Goal: Submit feedback/report problem: Submit feedback/report problem

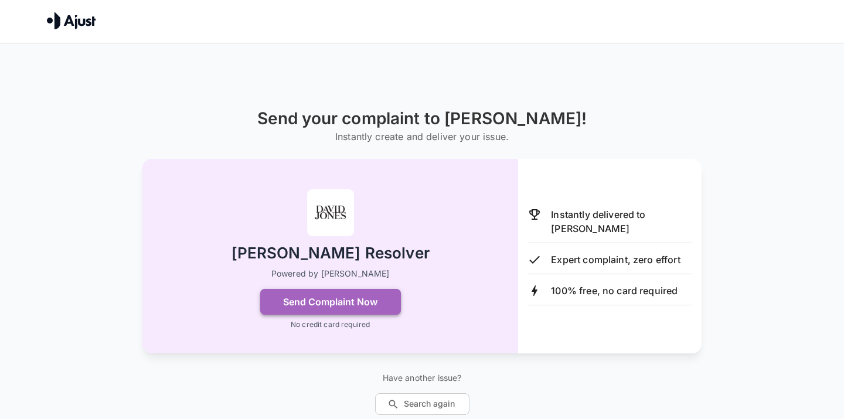
click at [330, 301] on button "Send Complaint Now" at bounding box center [330, 302] width 141 height 26
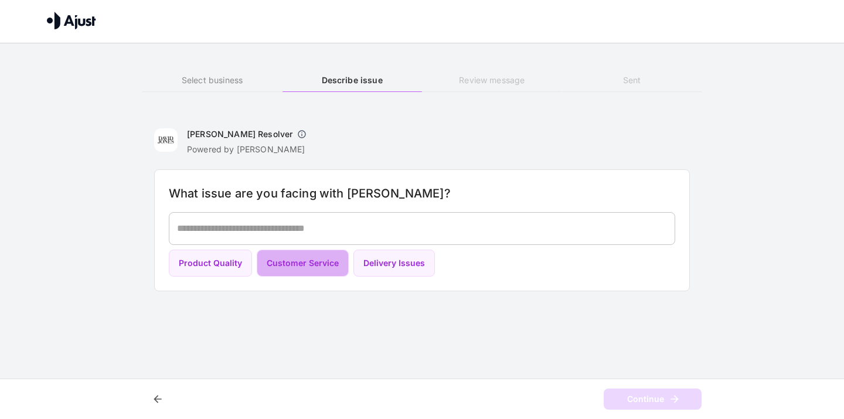
click at [301, 260] on button "Customer Service" at bounding box center [303, 264] width 92 height 28
type textarea "**********"
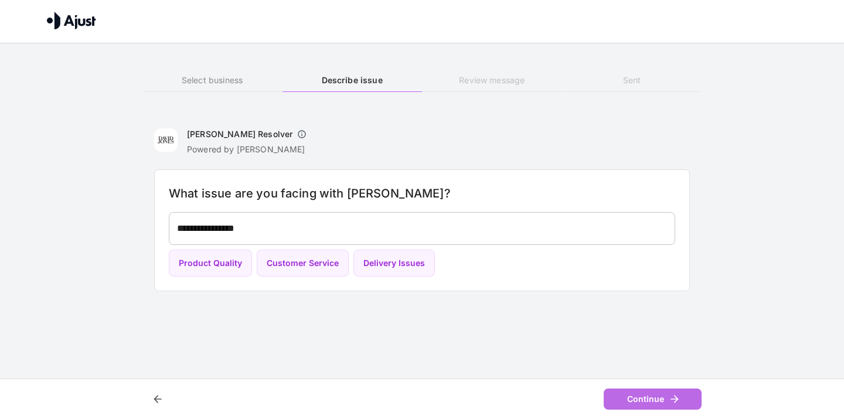
click at [632, 400] on button "Continue" at bounding box center [652, 399] width 98 height 22
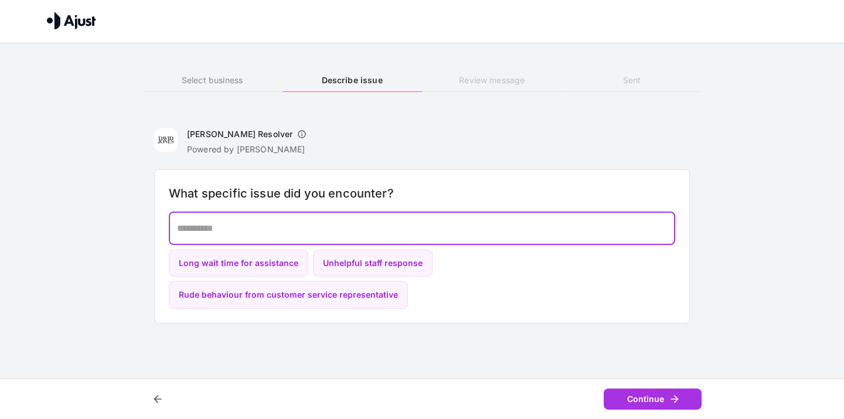
click at [257, 228] on textarea at bounding box center [422, 227] width 490 height 13
drag, startPoint x: 219, startPoint y: 231, endPoint x: 173, endPoint y: 230, distance: 46.3
click at [173, 230] on div "********* * ​" at bounding box center [422, 228] width 506 height 33
type textarea "**********"
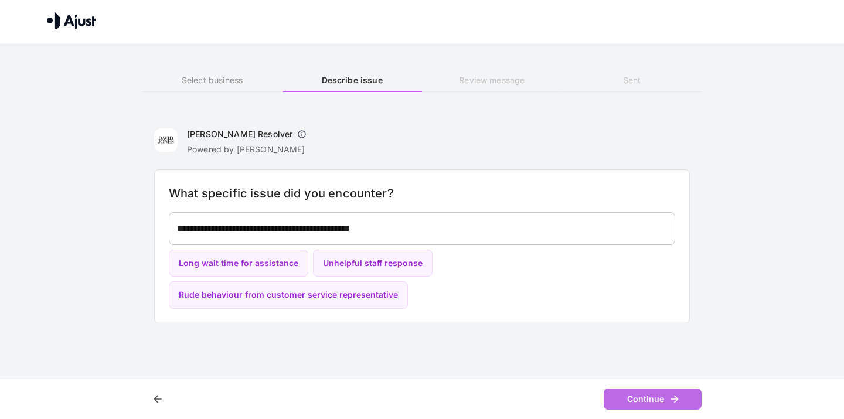
click at [633, 395] on button "Continue" at bounding box center [652, 399] width 98 height 22
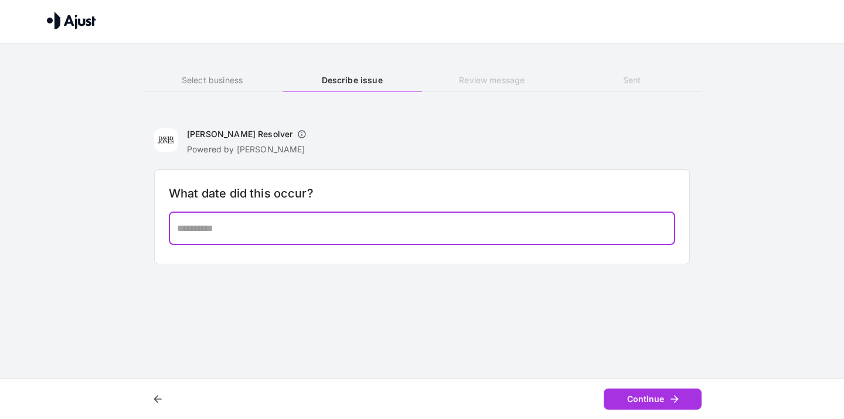
click at [269, 230] on textarea at bounding box center [422, 227] width 490 height 13
type textarea "**********"
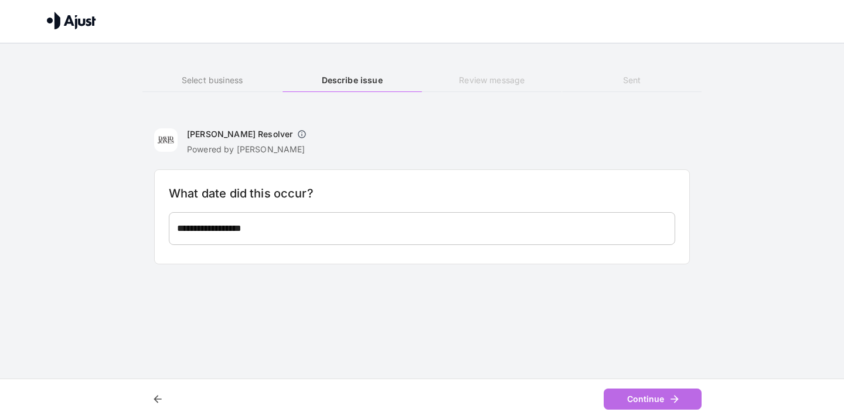
click at [635, 394] on button "Continue" at bounding box center [652, 399] width 98 height 22
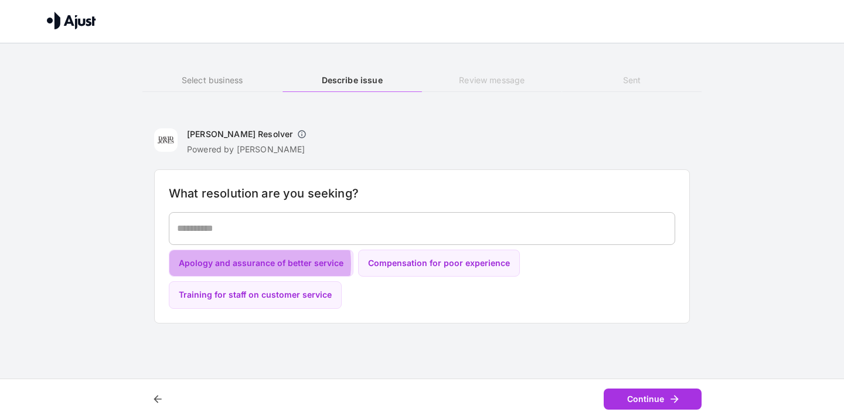
click at [254, 263] on button "Apology and assurance of better service" at bounding box center [261, 264] width 185 height 28
type textarea "**********"
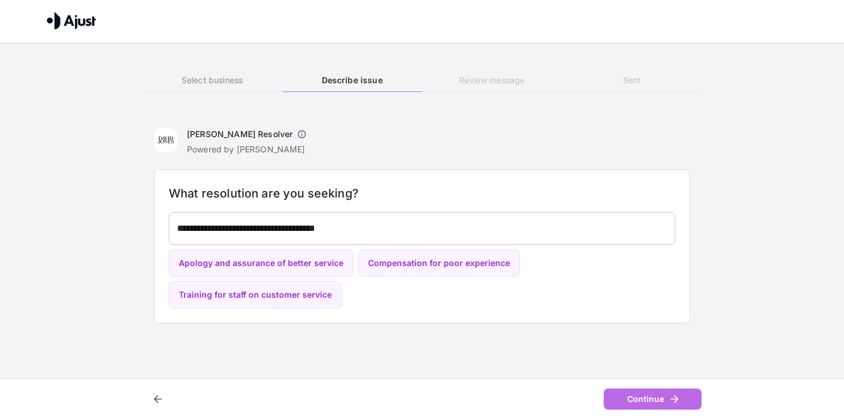
click at [644, 403] on button "Continue" at bounding box center [652, 399] width 98 height 22
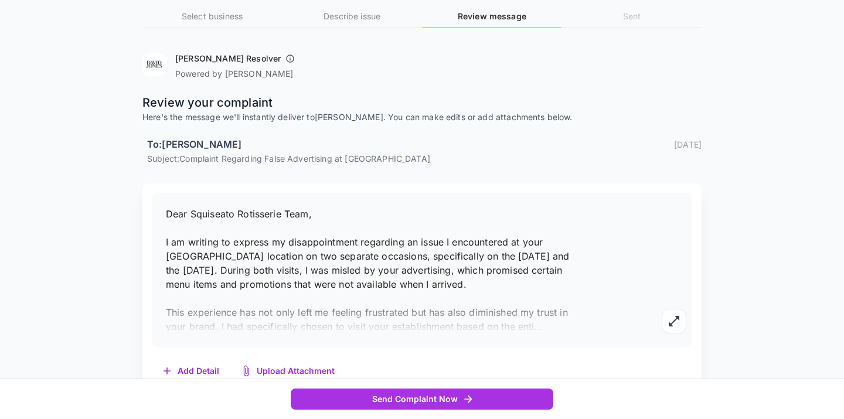
scroll to position [88, 0]
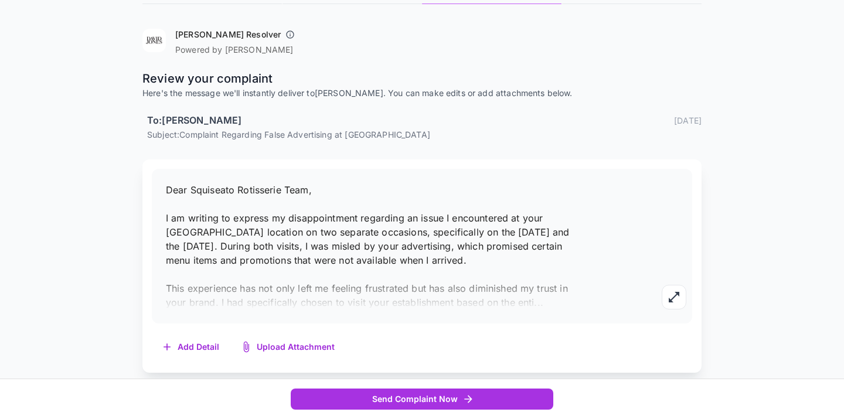
click at [477, 260] on p "Dear Squiseato Rotisserie Team, I am writing to express my disappointment regar…" at bounding box center [371, 246] width 411 height 127
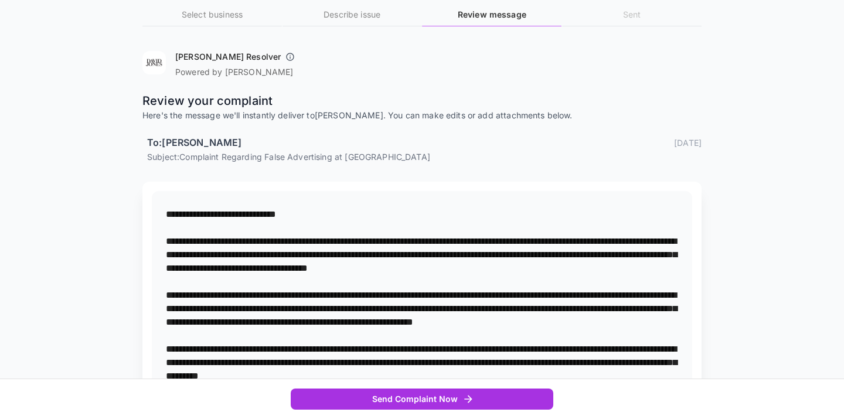
scroll to position [62, 0]
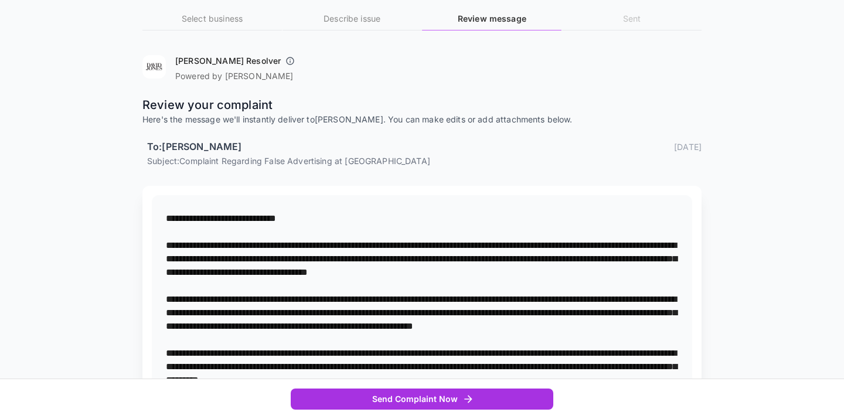
click at [672, 271] on textarea at bounding box center [422, 325] width 512 height 229
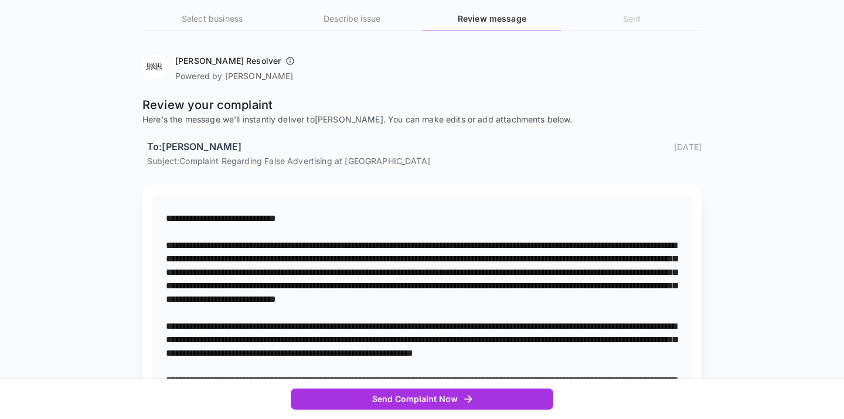
click at [207, 313] on textarea at bounding box center [422, 345] width 512 height 269
click at [509, 310] on textarea at bounding box center [422, 345] width 512 height 269
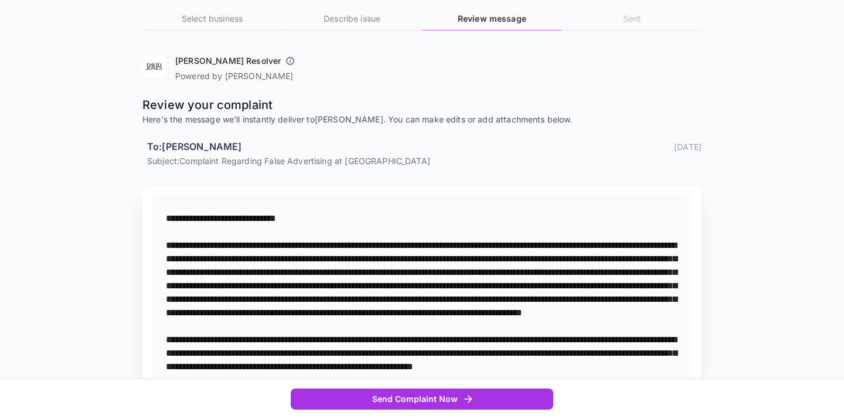
drag, startPoint x: 393, startPoint y: 337, endPoint x: 213, endPoint y: 339, distance: 179.9
click at [213, 339] on textarea at bounding box center [422, 359] width 512 height 296
click at [234, 338] on textarea at bounding box center [422, 359] width 512 height 296
drag, startPoint x: 251, startPoint y: 337, endPoint x: 230, endPoint y: 335, distance: 21.2
click at [230, 335] on textarea at bounding box center [422, 359] width 512 height 296
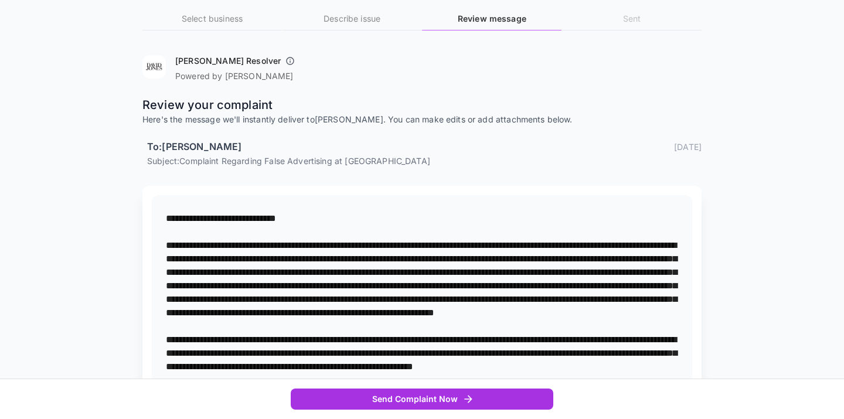
click at [284, 338] on textarea at bounding box center [422, 359] width 512 height 296
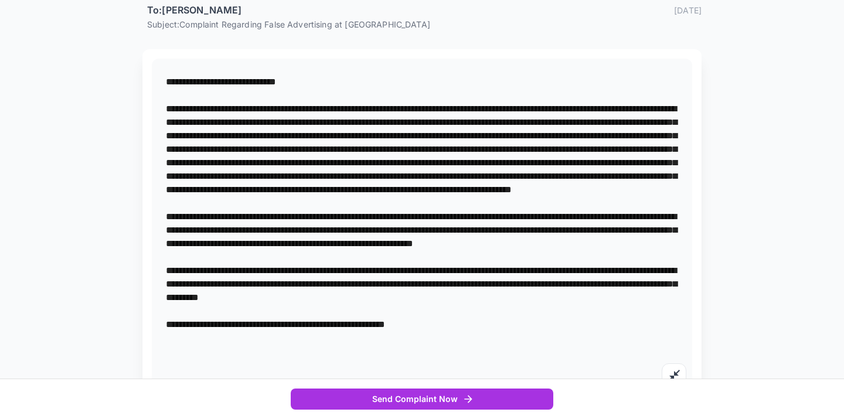
scroll to position [202, 0]
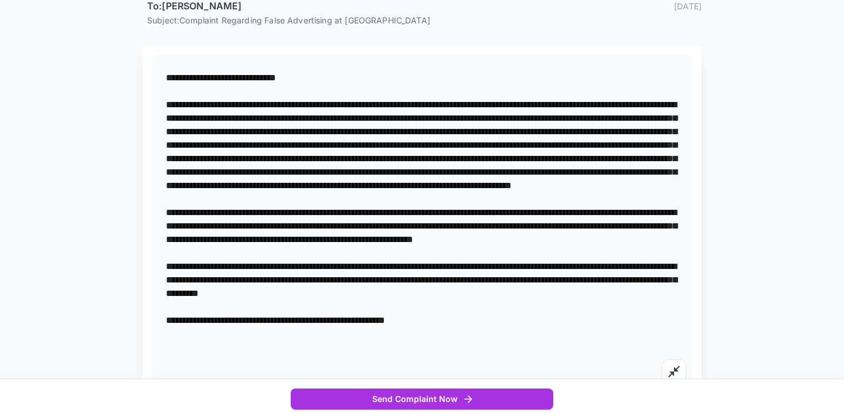
drag, startPoint x: 625, startPoint y: 239, endPoint x: 163, endPoint y: 237, distance: 461.7
click at [163, 237] on div "*" at bounding box center [422, 225] width 540 height 343
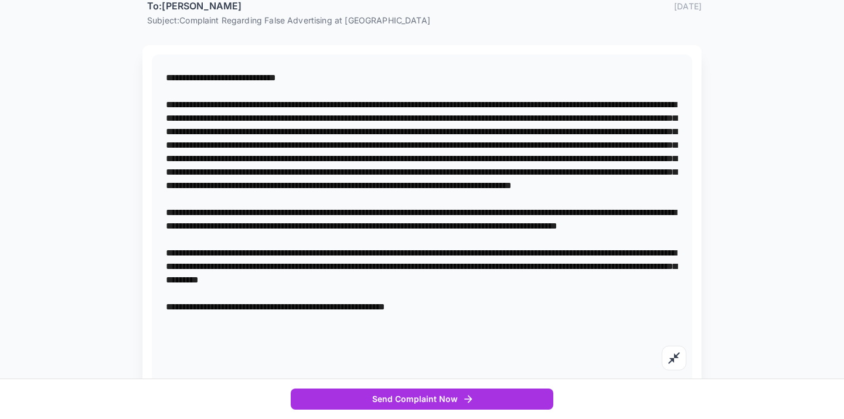
drag, startPoint x: 398, startPoint y: 238, endPoint x: 336, endPoint y: 238, distance: 62.7
click at [336, 238] on textarea at bounding box center [422, 219] width 512 height 296
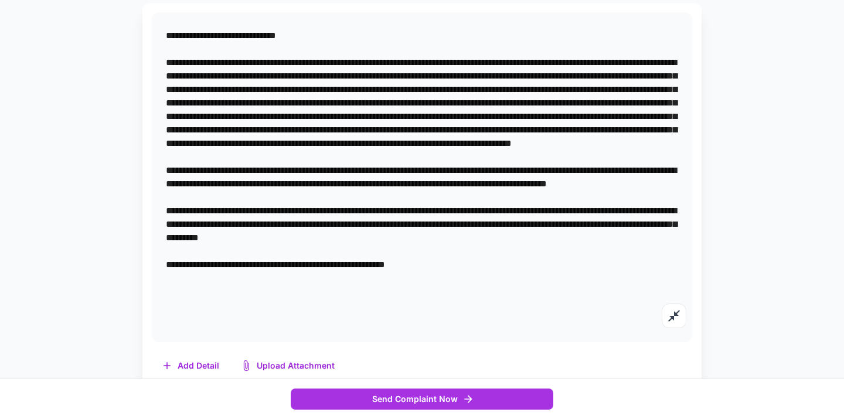
scroll to position [247, 0]
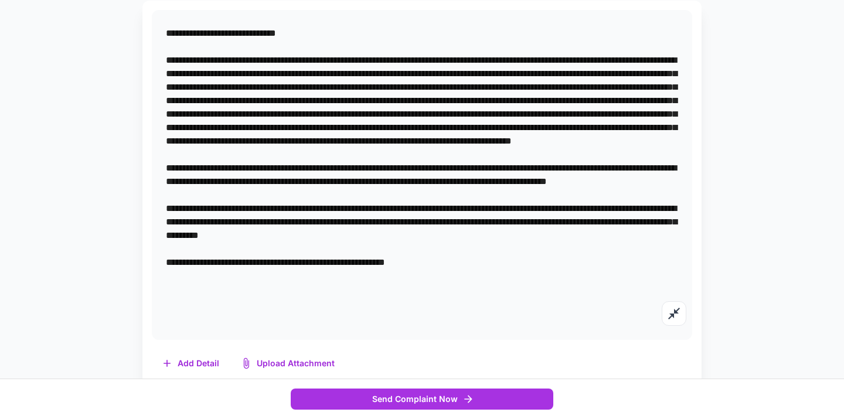
type textarea "**********"
click at [297, 360] on button "Upload Attachment" at bounding box center [288, 364] width 115 height 24
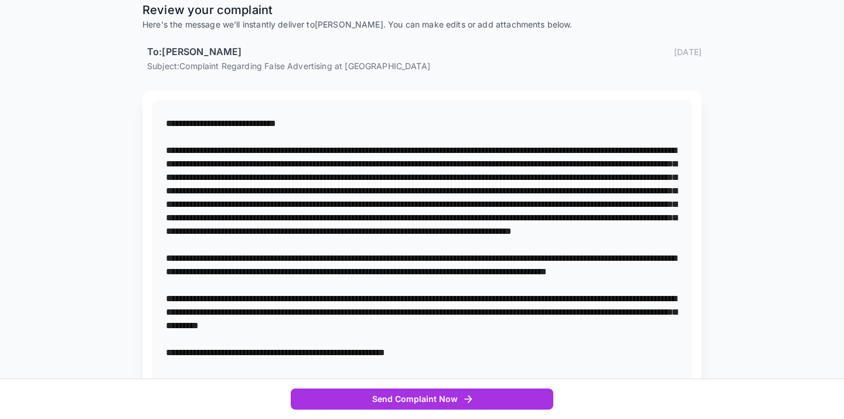
scroll to position [0, 0]
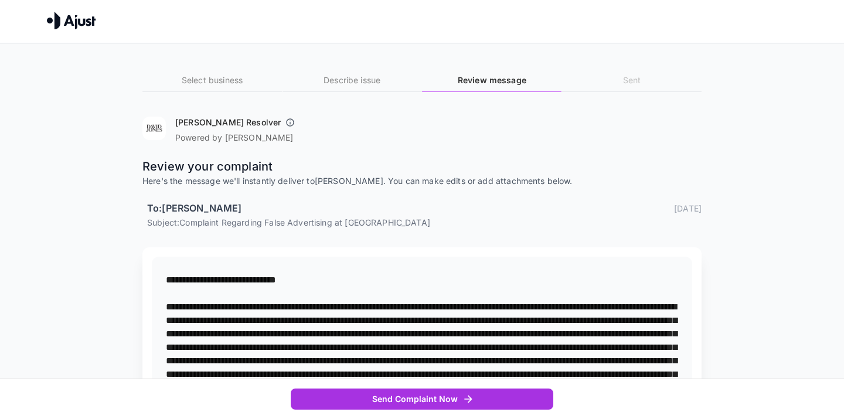
click at [227, 85] on h6 "Select business" at bounding box center [211, 80] width 139 height 13
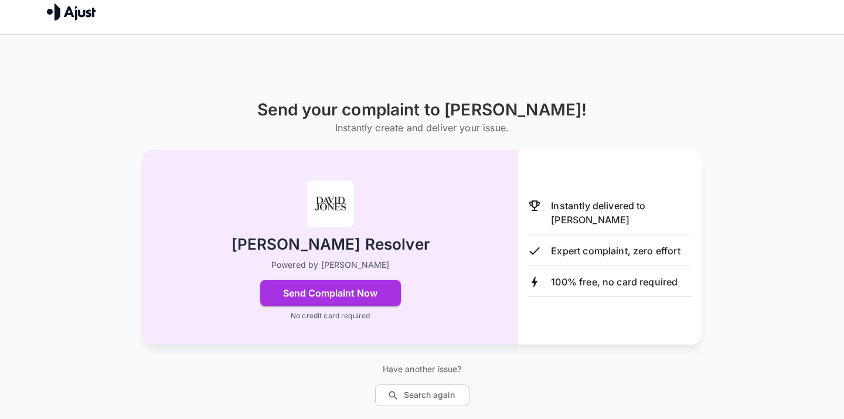
scroll to position [43, 0]
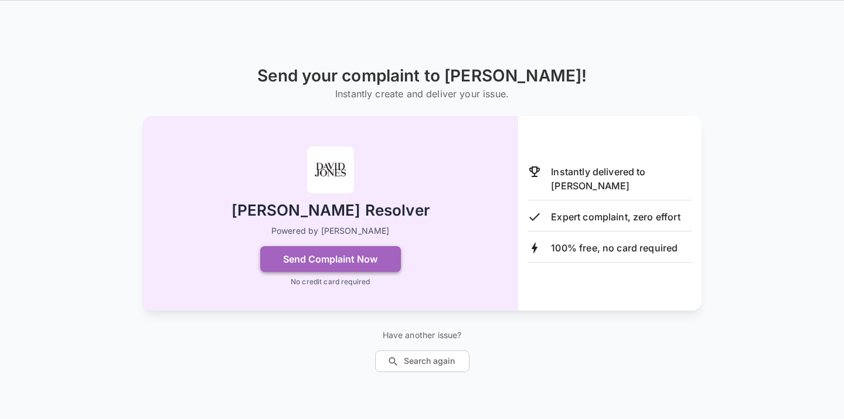
click at [342, 261] on button "Send Complaint Now" at bounding box center [330, 259] width 141 height 26
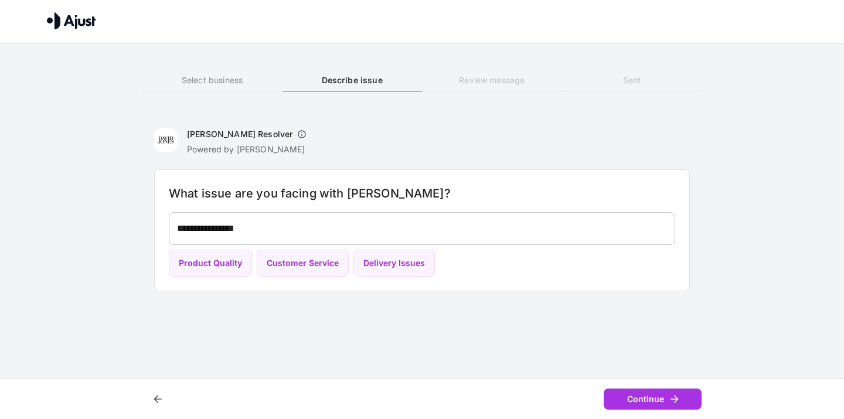
scroll to position [0, 0]
click at [497, 78] on h6 "Review message" at bounding box center [491, 80] width 139 height 13
click at [654, 398] on button "Continue" at bounding box center [652, 399] width 98 height 22
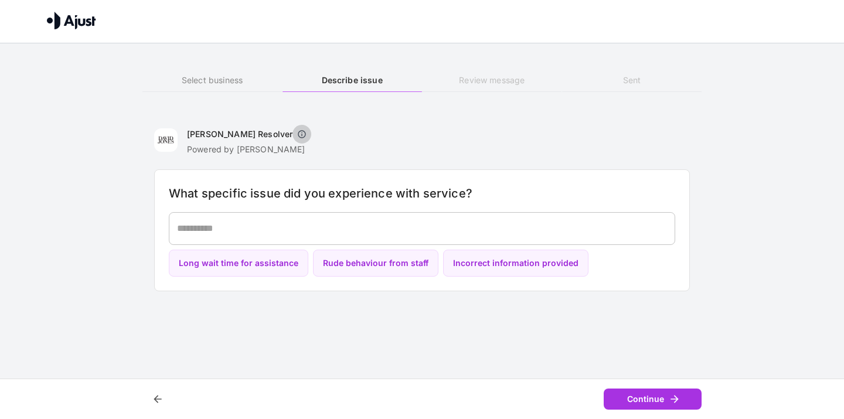
click at [297, 135] on icon "button" at bounding box center [301, 133] width 9 height 9
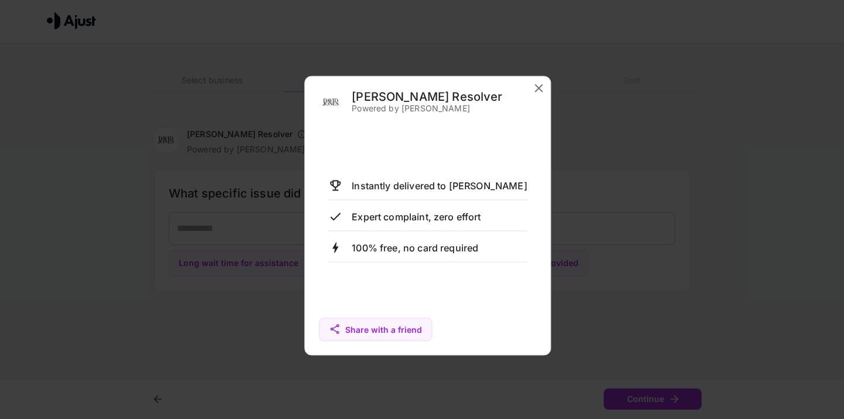
click at [533, 84] on icon "close" at bounding box center [539, 88] width 14 height 14
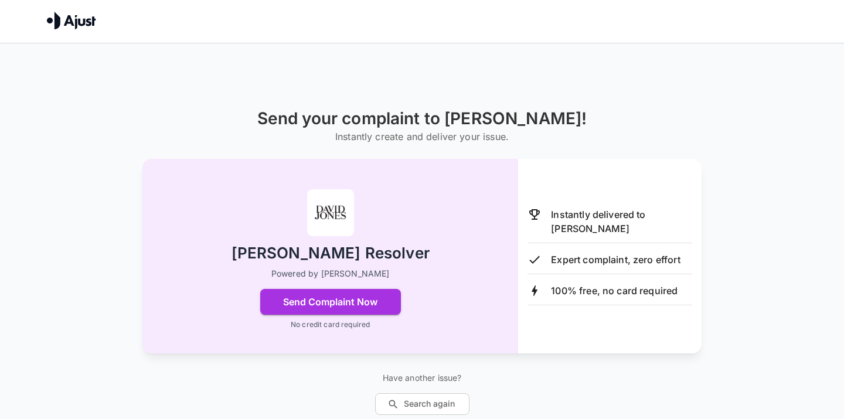
scroll to position [43, 0]
